Goal: Find specific page/section: Find specific page/section

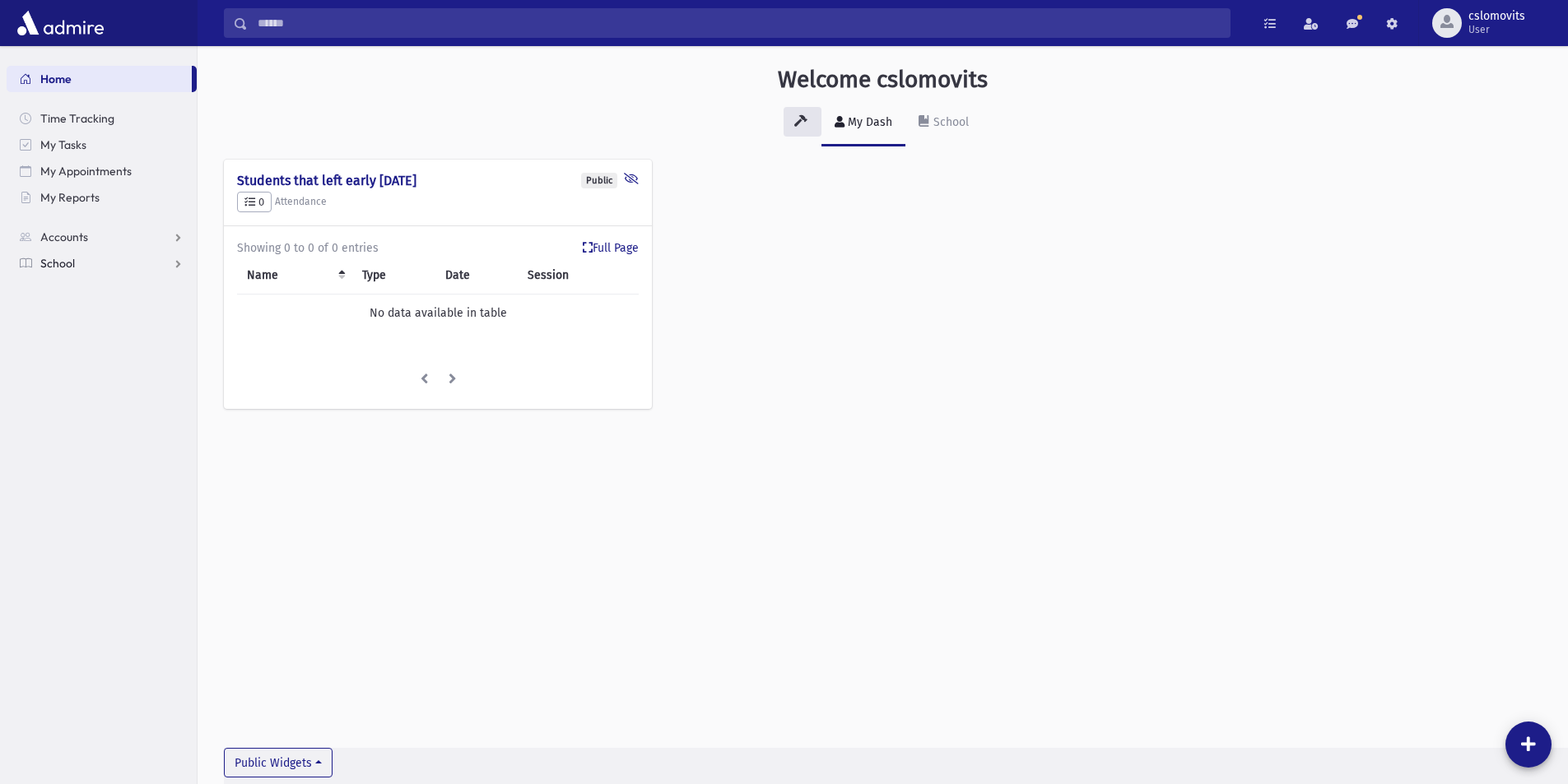
click at [57, 267] on span "School" at bounding box center [57, 262] width 35 height 15
click at [69, 288] on span "Students" at bounding box center [72, 289] width 45 height 15
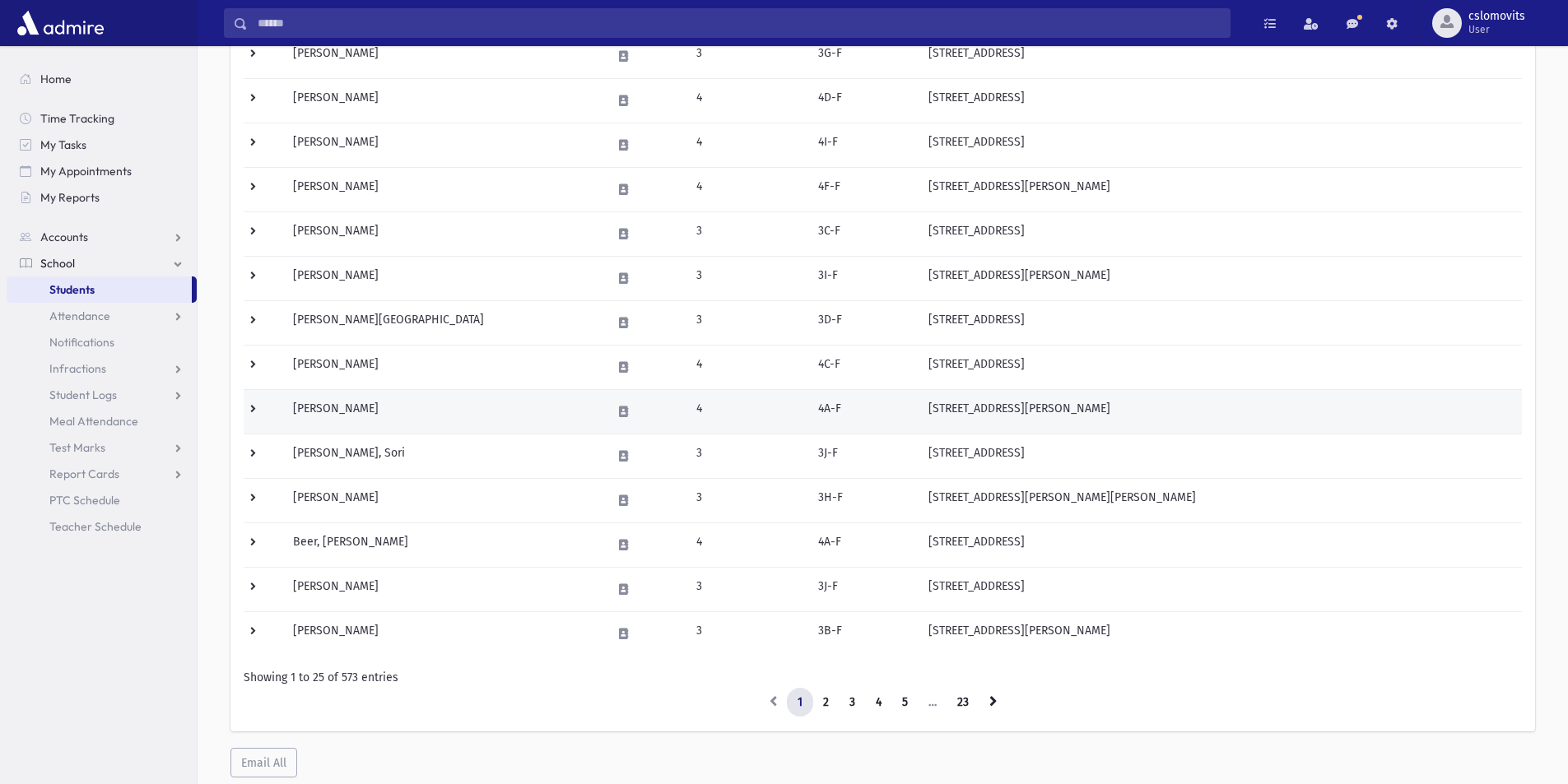
scroll to position [791, 0]
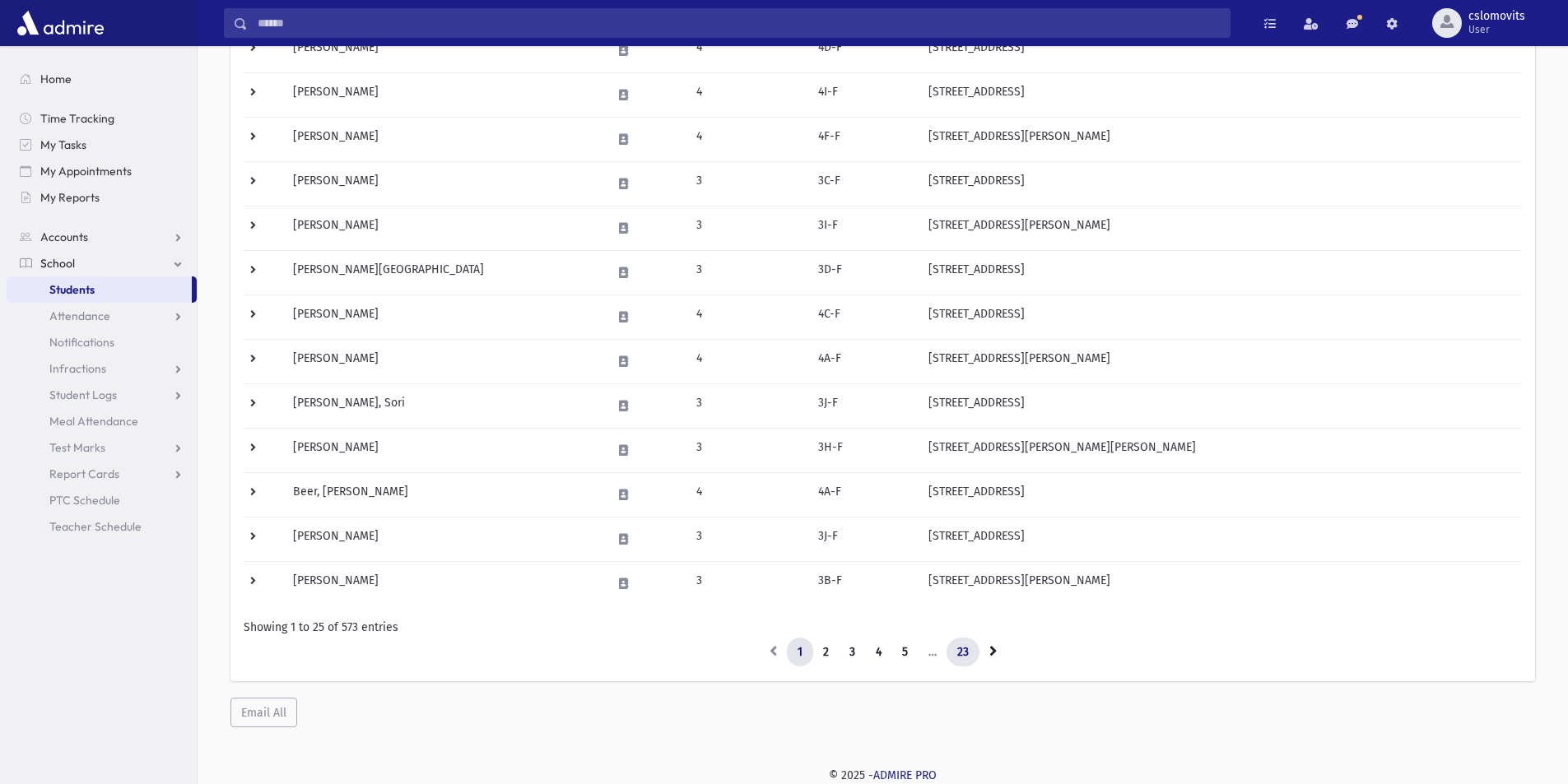
click at [968, 660] on link "23" at bounding box center [964, 653] width 33 height 30
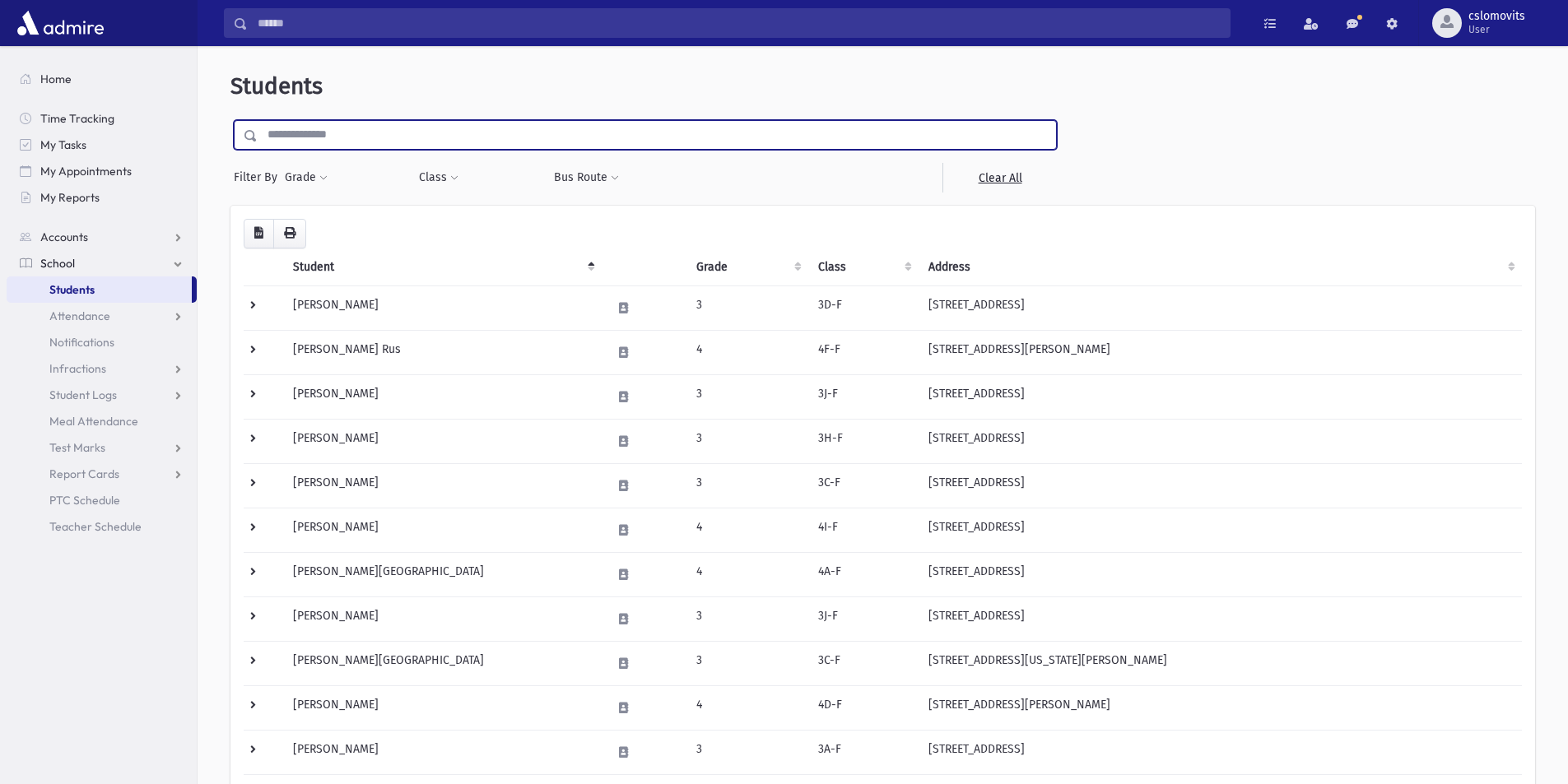
click at [334, 142] on input "text" at bounding box center [657, 135] width 798 height 30
click at [230, 120] on input "submit" at bounding box center [253, 131] width 46 height 23
click at [236, 152] on div "****** Filter By Grade * * * * * * * * * * Filter Class **** **** **** **** ****" at bounding box center [645, 156] width 830 height 72
type input "*"
drag, startPoint x: 276, startPoint y: 134, endPoint x: 255, endPoint y: 140, distance: 21.8
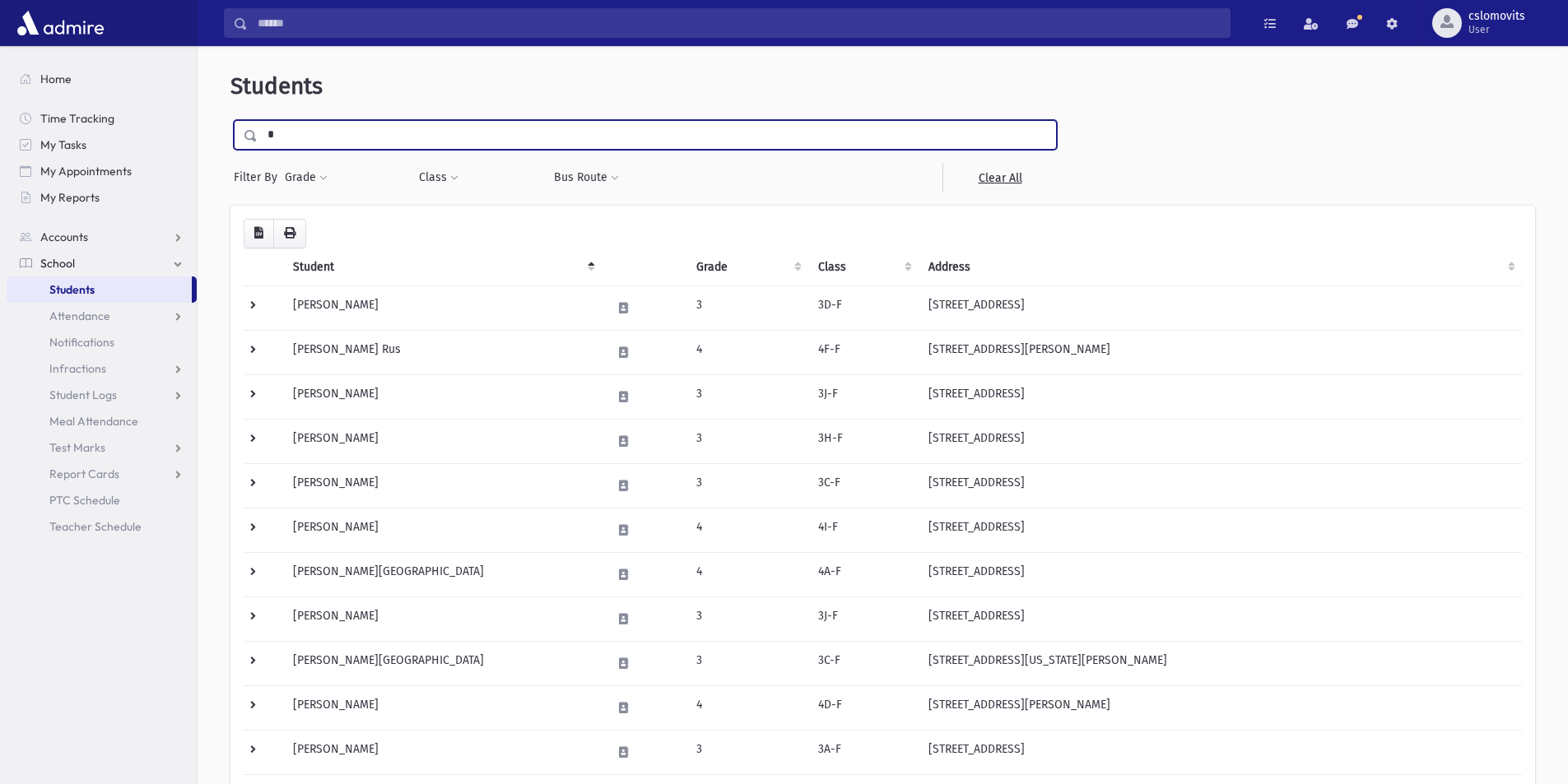
click at [255, 140] on div "*" at bounding box center [645, 135] width 824 height 30
